Goal: Task Accomplishment & Management: Use online tool/utility

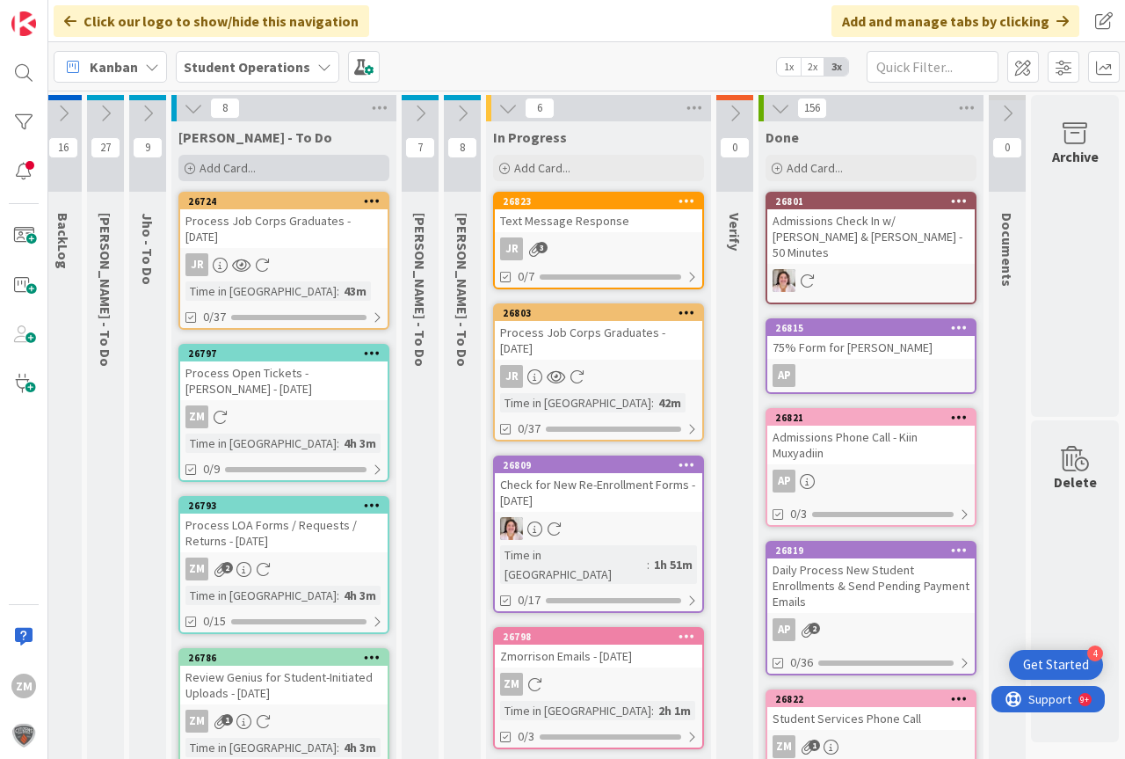
click at [218, 164] on span "Add Card..." at bounding box center [228, 168] width 56 height 16
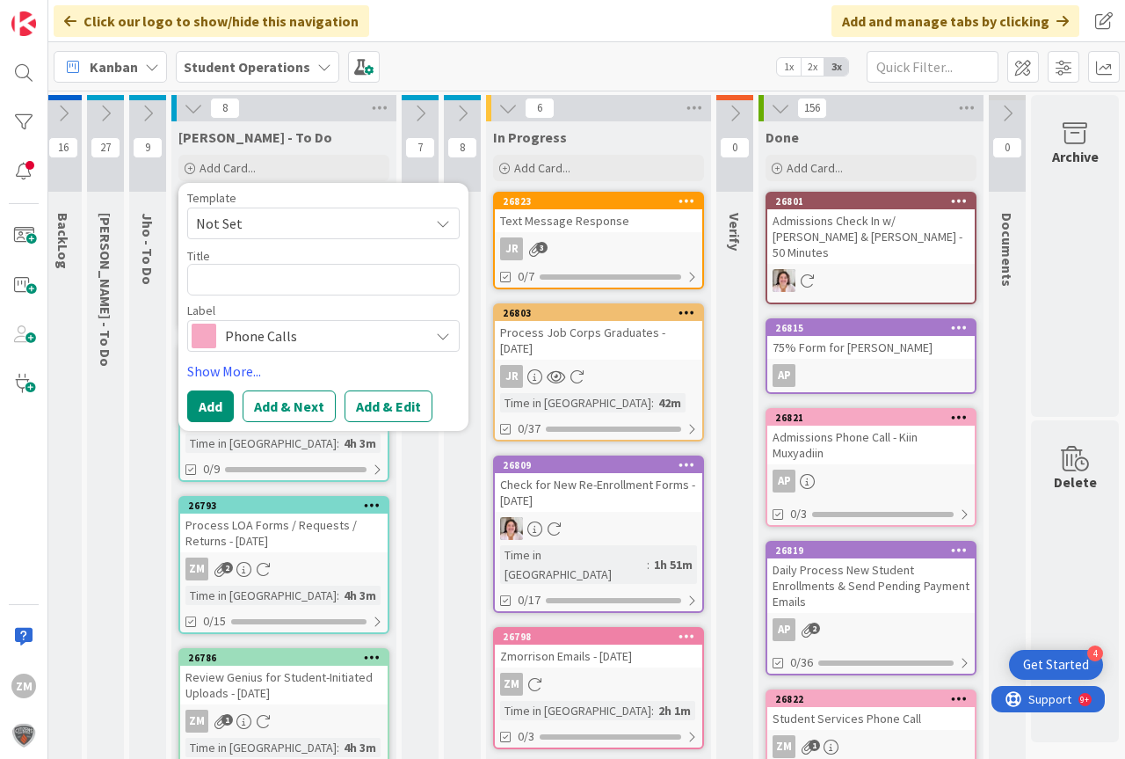
click at [436, 227] on icon at bounding box center [443, 223] width 14 height 14
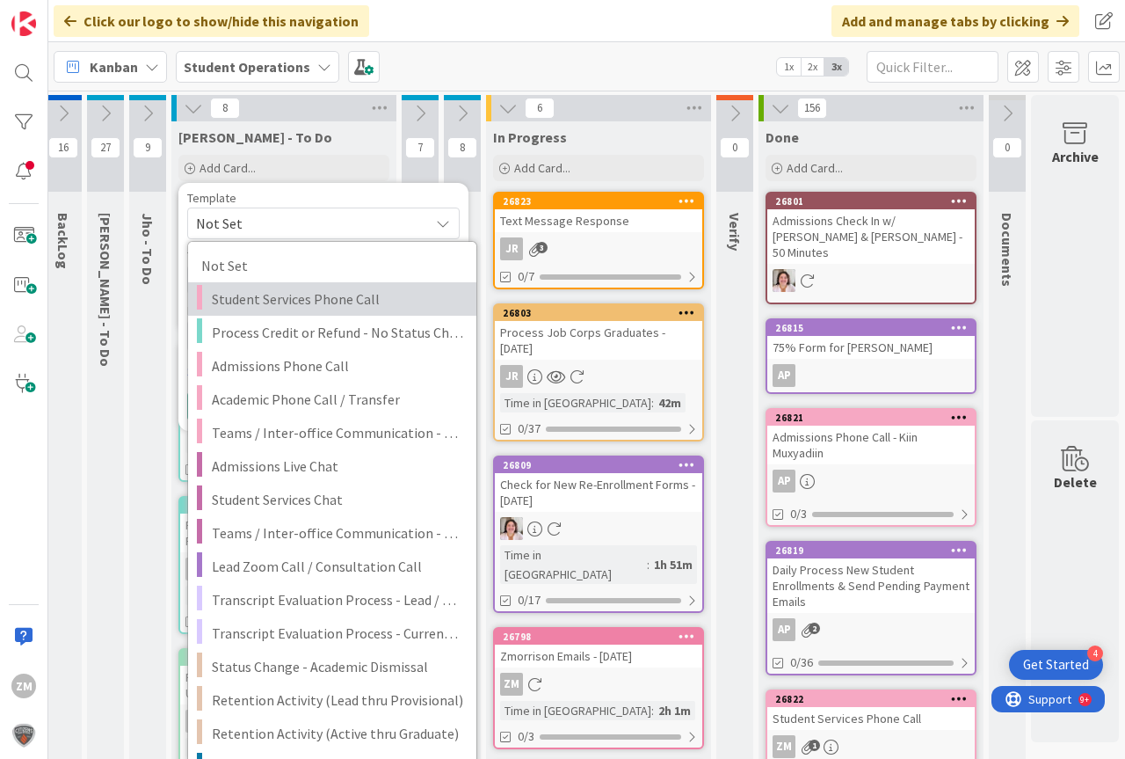
click at [264, 296] on span "Student Services Phone Call" at bounding box center [337, 298] width 251 height 23
type textarea "x"
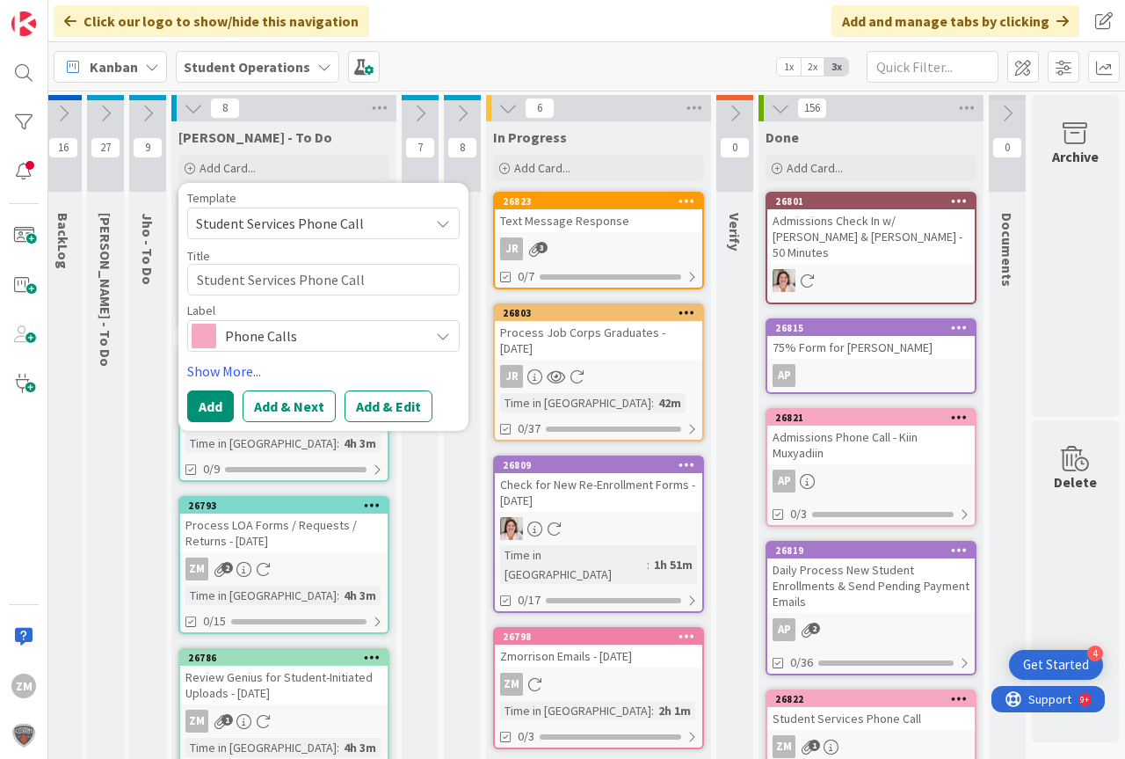
click at [360, 407] on button "Add & Edit" at bounding box center [389, 406] width 88 height 32
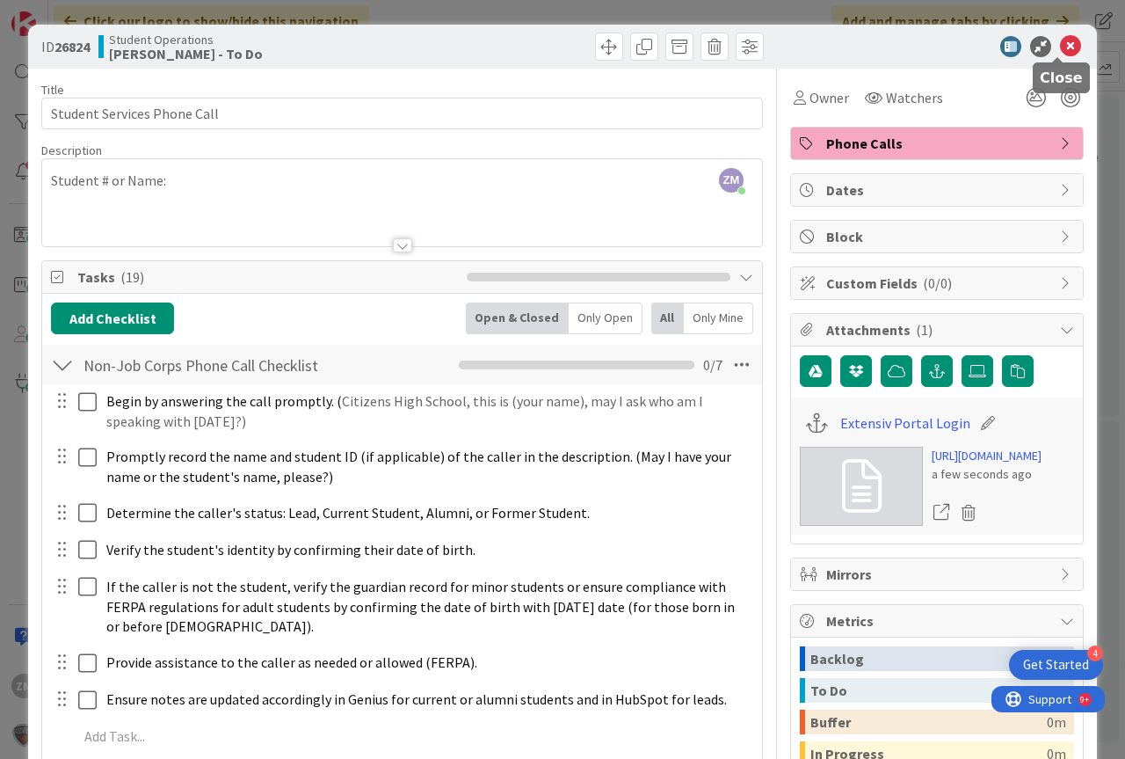
drag, startPoint x: 1057, startPoint y: 46, endPoint x: 1039, endPoint y: 63, distance: 25.5
click at [1060, 46] on icon at bounding box center [1070, 46] width 21 height 21
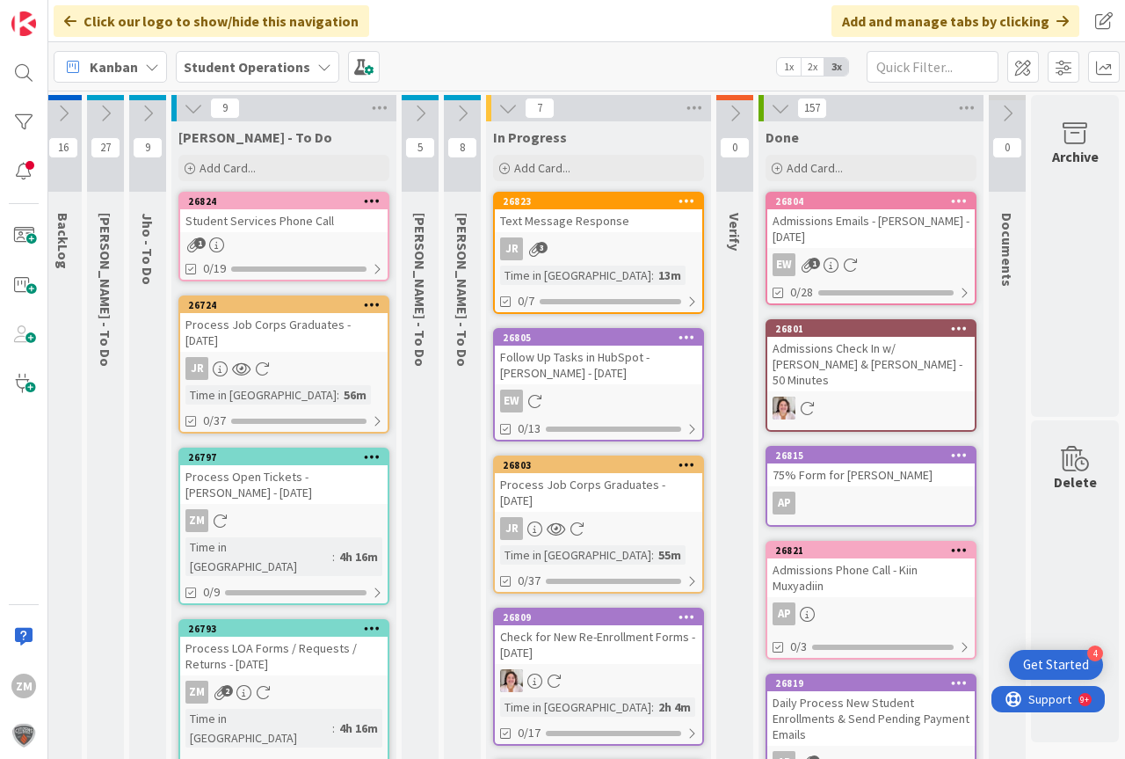
click at [255, 234] on link "26824 Student Services Phone Call 1 0/19" at bounding box center [283, 237] width 211 height 90
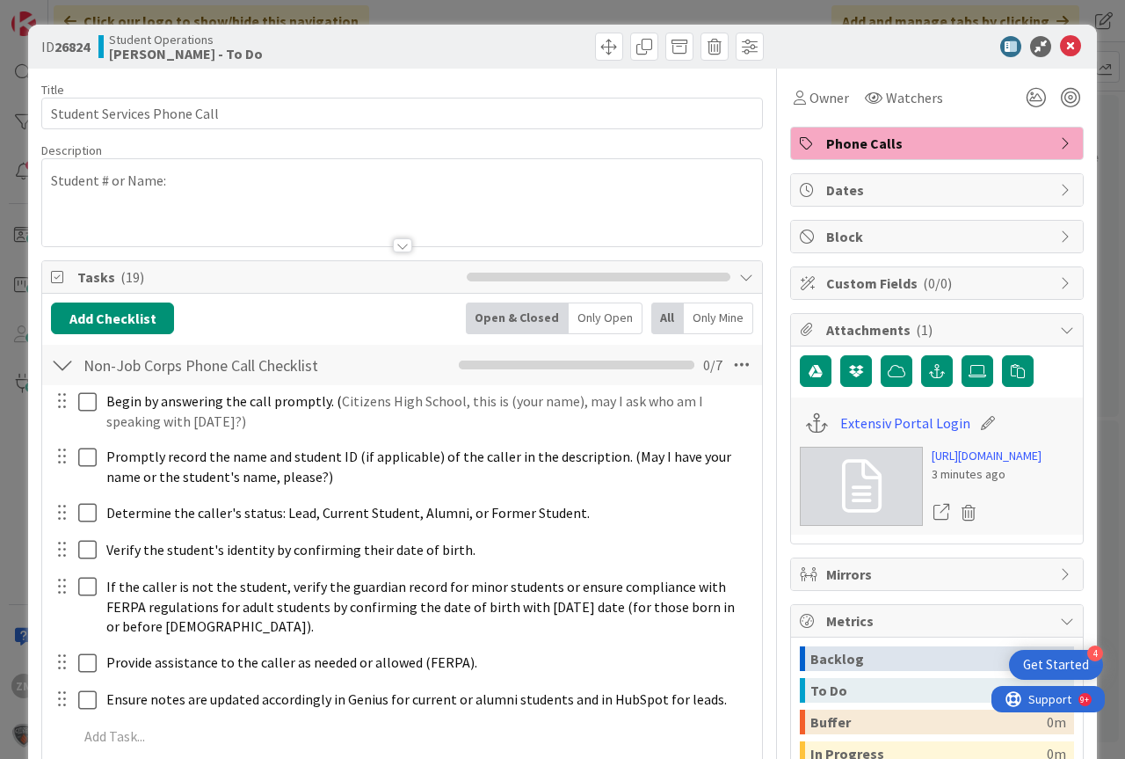
click at [213, 185] on p "Student # or Name:" at bounding box center [402, 181] width 702 height 20
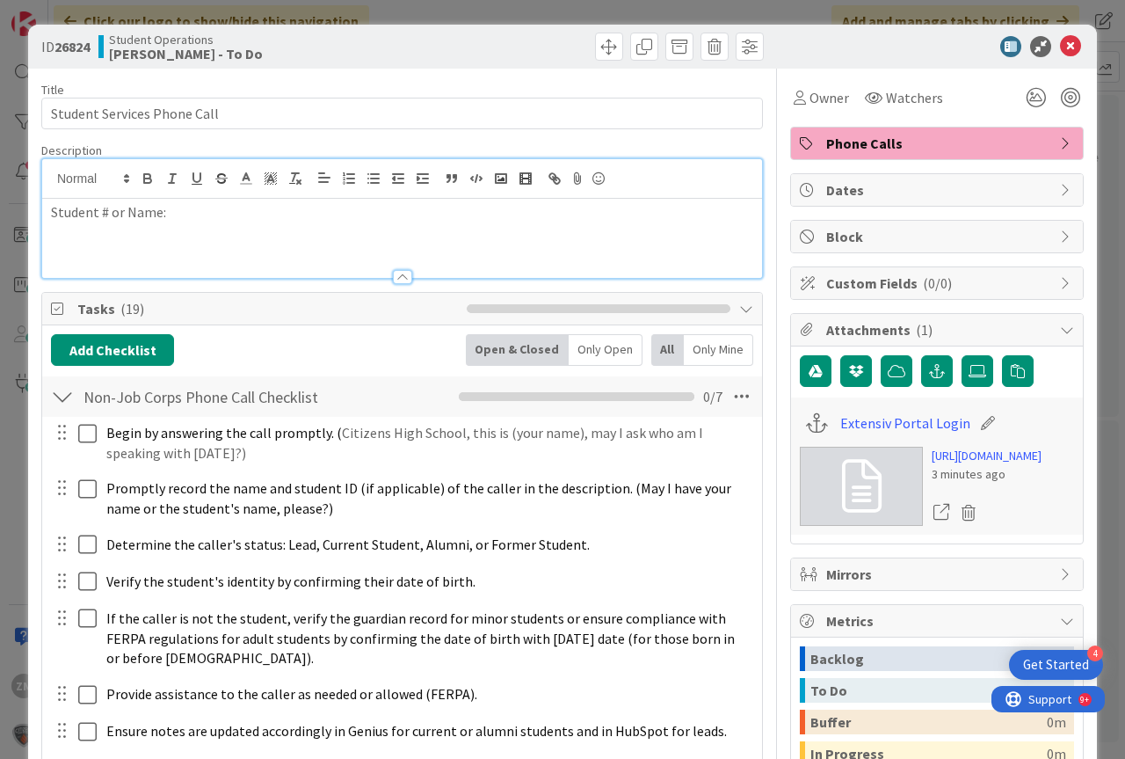
click at [206, 214] on p "Student # or Name:" at bounding box center [402, 212] width 702 height 20
click at [1060, 49] on icon at bounding box center [1070, 46] width 21 height 21
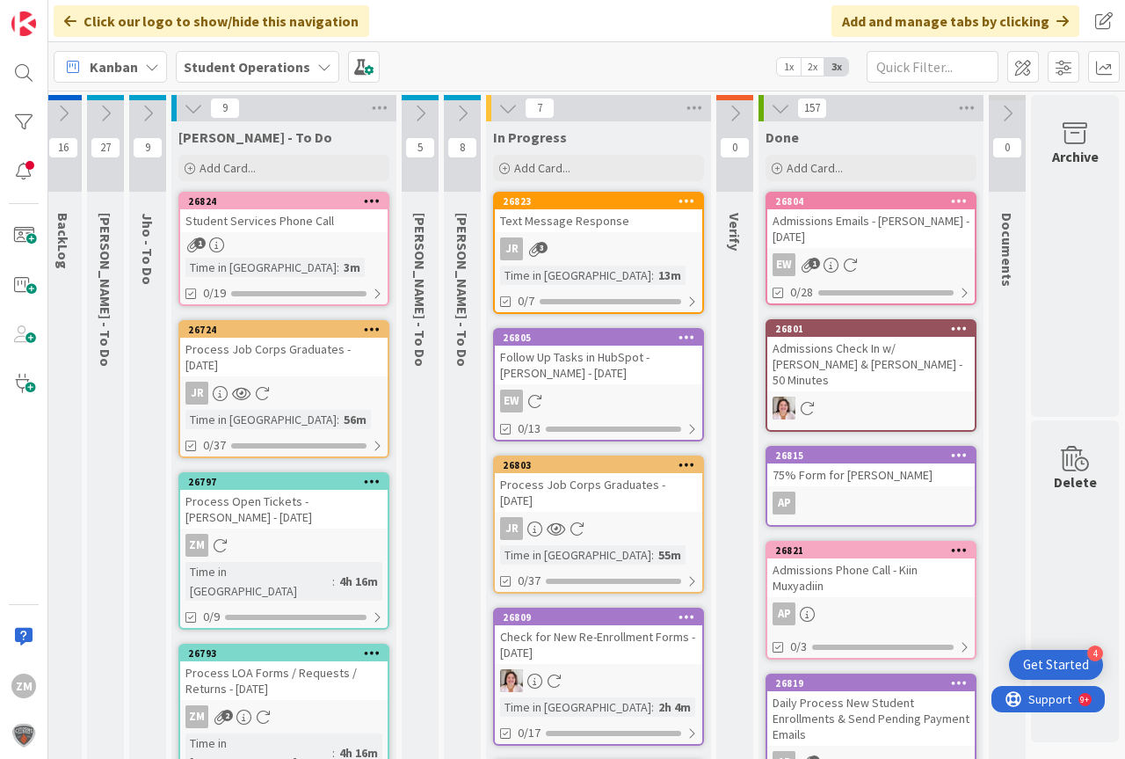
click at [364, 201] on icon at bounding box center [372, 200] width 17 height 12
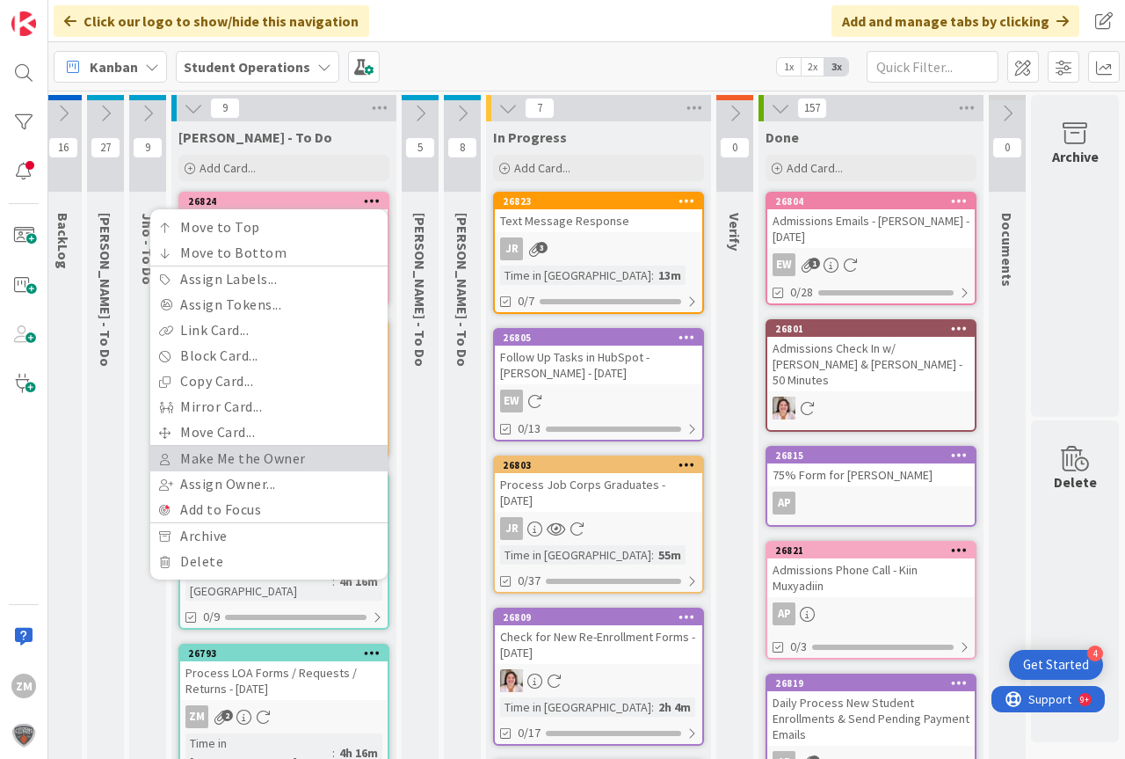
click at [200, 459] on link "Make Me the Owner" at bounding box center [268, 458] width 237 height 25
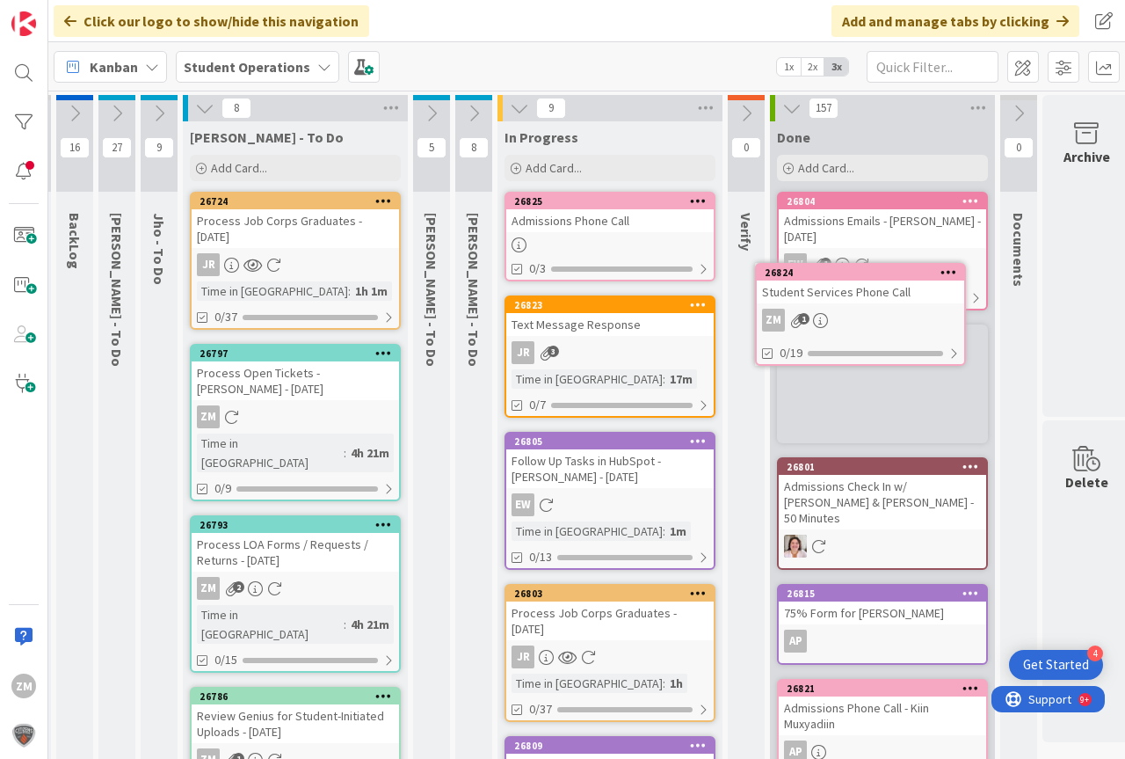
scroll to position [0, 41]
